Goal: Task Accomplishment & Management: Complete application form

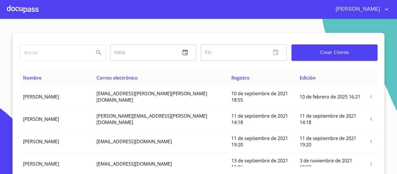
click at [50, 52] on input "search" at bounding box center [55, 53] width 70 height 16
click at [32, 6] on div at bounding box center [23, 9] width 32 height 19
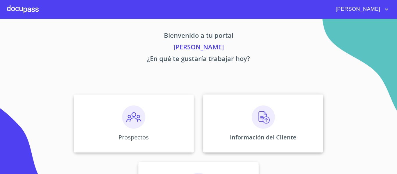
scroll to position [51, 0]
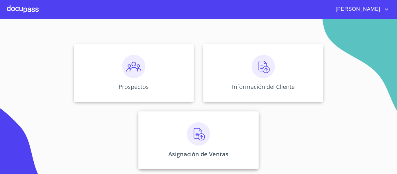
click at [203, 143] on img at bounding box center [198, 133] width 23 height 23
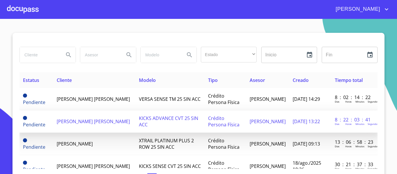
click at [78, 118] on span "[PERSON_NAME] [PERSON_NAME]" at bounding box center [93, 121] width 73 height 6
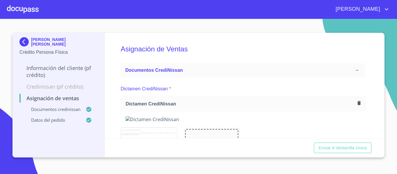
click at [331, 149] on span "Enviar a Ventanilla única" at bounding box center [342, 147] width 48 height 7
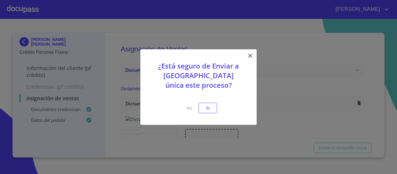
click at [206, 114] on div "¿Está seguro de Enviar a [GEOGRAPHIC_DATA] única este proceso? No Si" at bounding box center [198, 87] width 116 height 76
click at [206, 107] on span "Si" at bounding box center [207, 107] width 9 height 7
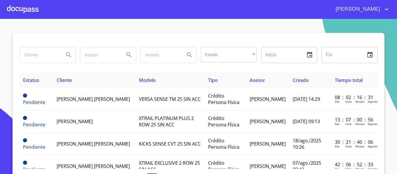
click at [46, 55] on input "search" at bounding box center [39, 55] width 39 height 16
click at [25, 10] on div at bounding box center [23, 9] width 32 height 19
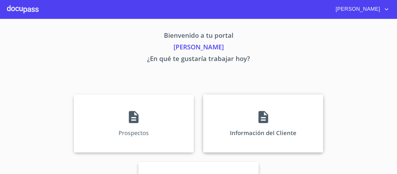
click at [234, 113] on div "Información del Cliente" at bounding box center [263, 123] width 120 height 58
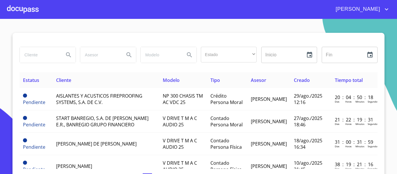
click at [37, 57] on input "search" at bounding box center [39, 55] width 39 height 16
click at [28, 55] on input "fianciera bajio" at bounding box center [39, 55] width 39 height 16
click at [24, 54] on input "fianciera bajio" at bounding box center [39, 55] width 39 height 16
type input "financiera bajio"
click at [65, 54] on icon "Search" at bounding box center [68, 54] width 7 height 7
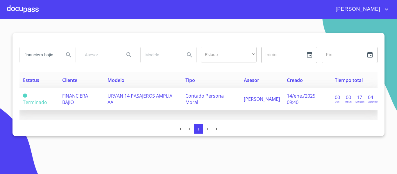
click at [115, 103] on td "URVAN 14 PASAJEROS AMPLIA AA" at bounding box center [143, 99] width 78 height 22
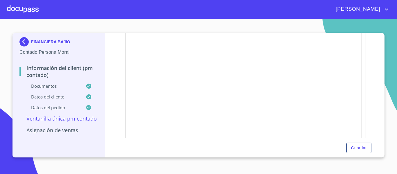
scroll to position [147, 0]
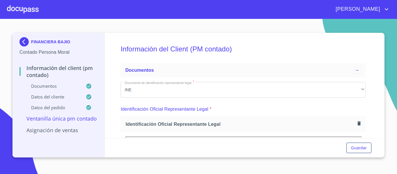
scroll to position [147, 0]
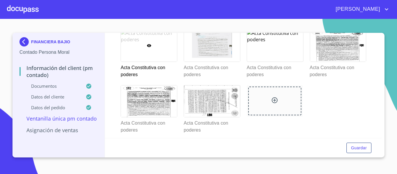
scroll to position [856, 0]
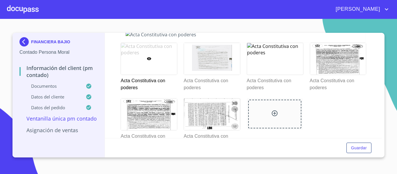
click at [167, 60] on div at bounding box center [149, 59] width 56 height 32
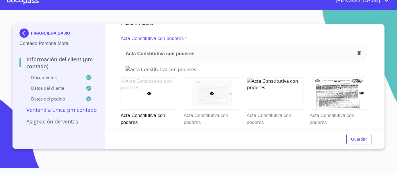
scroll to position [820, 0]
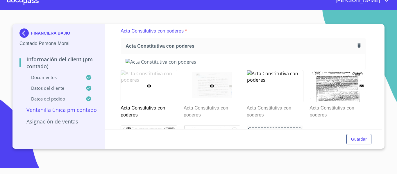
click at [209, 83] on div at bounding box center [212, 86] width 56 height 32
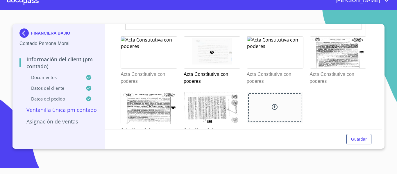
scroll to position [1000, 0]
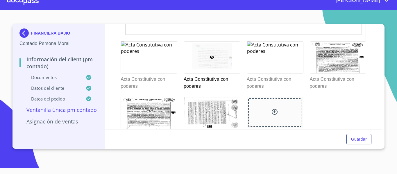
click at [198, 60] on div at bounding box center [212, 58] width 56 height 32
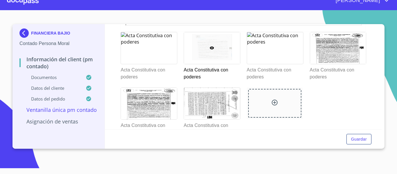
scroll to position [965, 0]
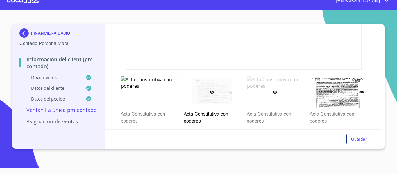
click at [287, 100] on div at bounding box center [275, 92] width 56 height 32
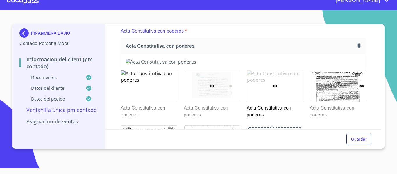
scroll to position [849, 0]
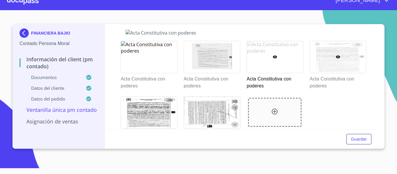
click at [339, 64] on div at bounding box center [338, 57] width 56 height 32
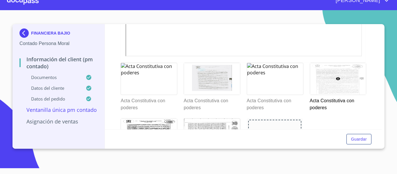
scroll to position [990, 0]
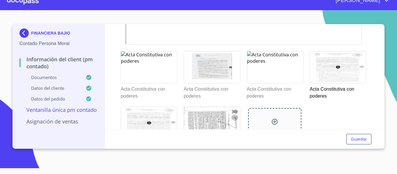
click at [142, 113] on div at bounding box center [149, 123] width 56 height 32
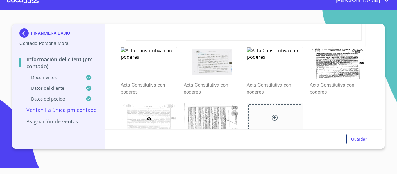
scroll to position [1023, 0]
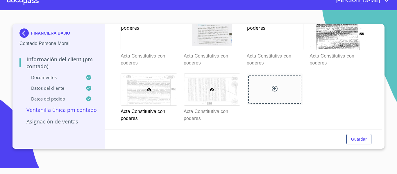
click at [223, 94] on div at bounding box center [212, 90] width 56 height 32
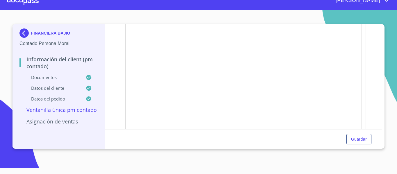
scroll to position [965, 0]
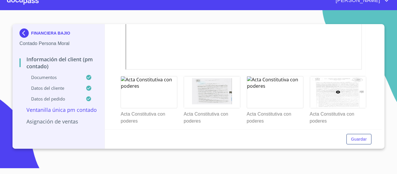
click at [343, 93] on div at bounding box center [338, 92] width 56 height 32
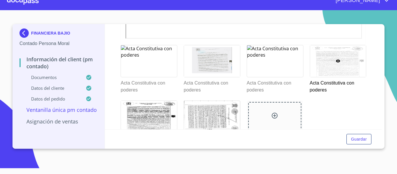
scroll to position [994, 0]
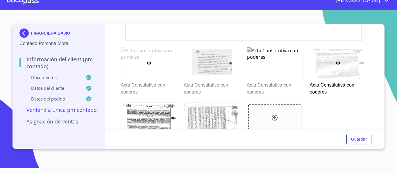
click at [136, 70] on div at bounding box center [149, 63] width 56 height 32
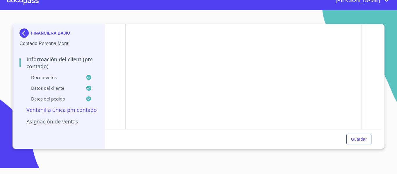
scroll to position [791, 0]
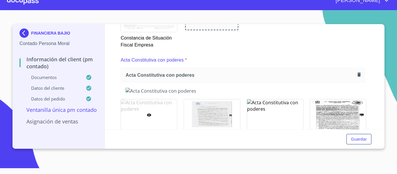
click at [137, 119] on div at bounding box center [149, 115] width 56 height 32
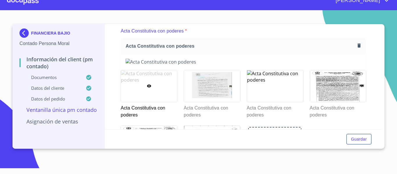
click at [164, 88] on div at bounding box center [149, 86] width 56 height 32
click at [200, 92] on div at bounding box center [212, 86] width 56 height 32
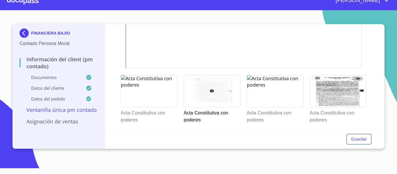
scroll to position [994, 0]
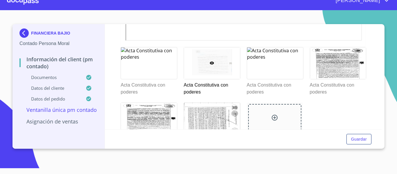
click at [211, 75] on div at bounding box center [212, 63] width 56 height 32
click at [274, 69] on div at bounding box center [275, 63] width 56 height 32
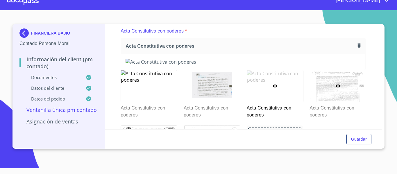
click at [332, 91] on div at bounding box center [338, 86] width 56 height 32
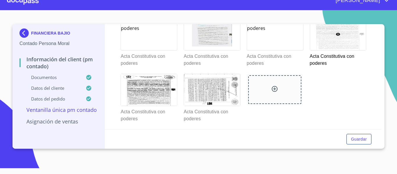
scroll to position [1023, 0]
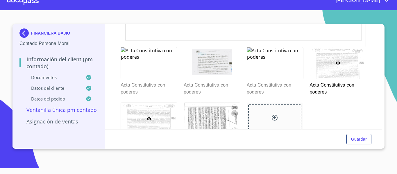
click at [157, 119] on div at bounding box center [149, 119] width 56 height 32
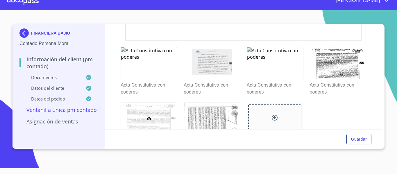
scroll to position [820, 0]
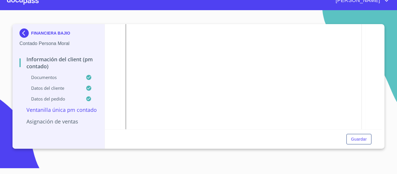
scroll to position [878, 0]
